Goal: Check status

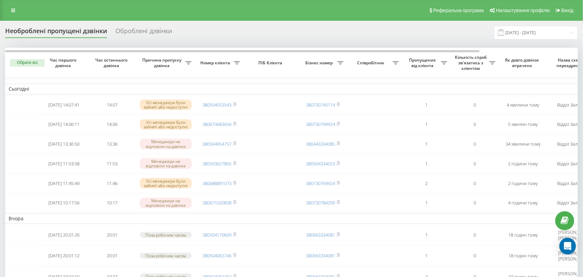
click at [132, 28] on div "Оброблені дзвінки" at bounding box center [143, 32] width 57 height 11
